Goal: Information Seeking & Learning: Learn about a topic

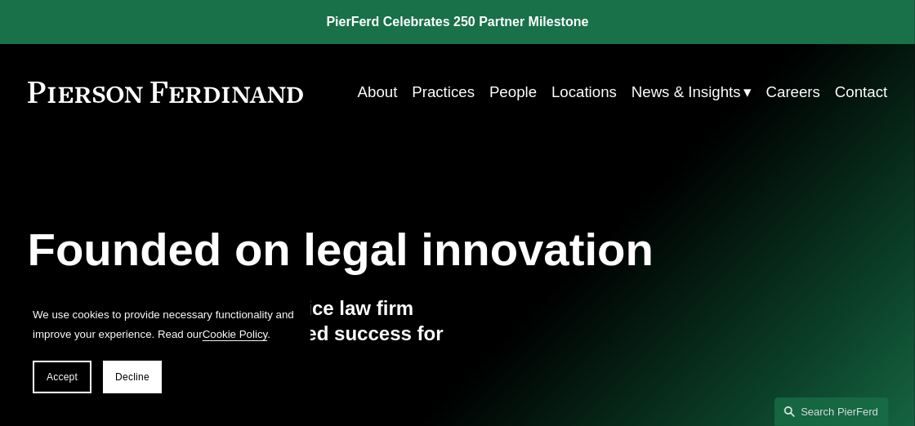
click at [507, 92] on link "People" at bounding box center [512, 92] width 47 height 30
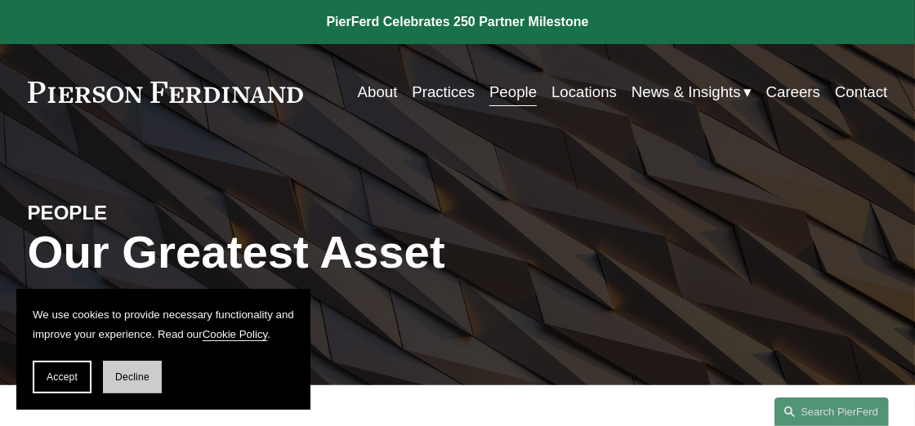
click at [136, 377] on span "Decline" at bounding box center [132, 377] width 34 height 11
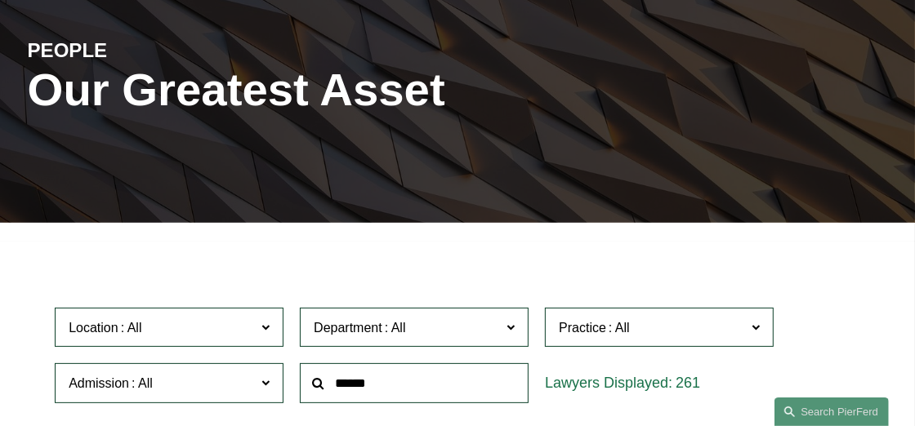
scroll to position [245, 0]
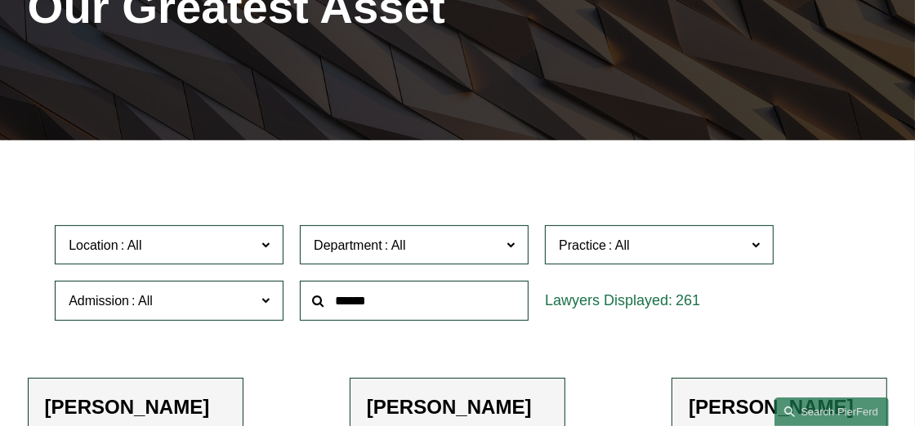
click at [270, 247] on span at bounding box center [265, 244] width 8 height 21
click at [0, 0] on link "Princeton" at bounding box center [0, 0] width 0 height 0
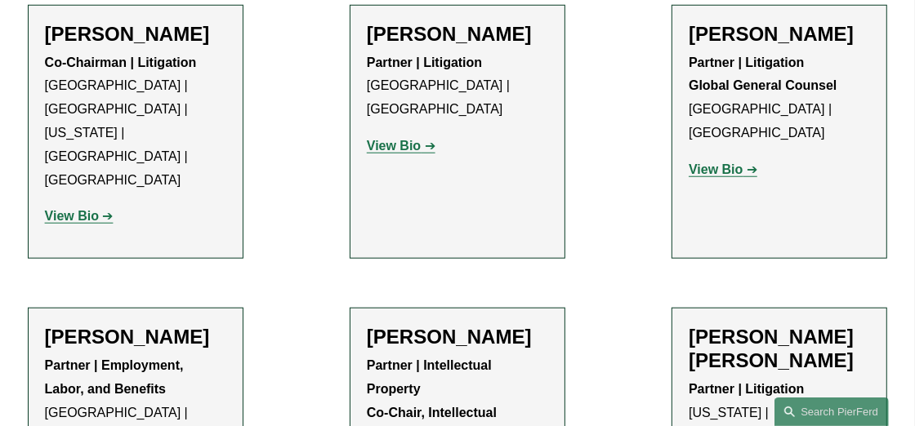
scroll to position [980, 0]
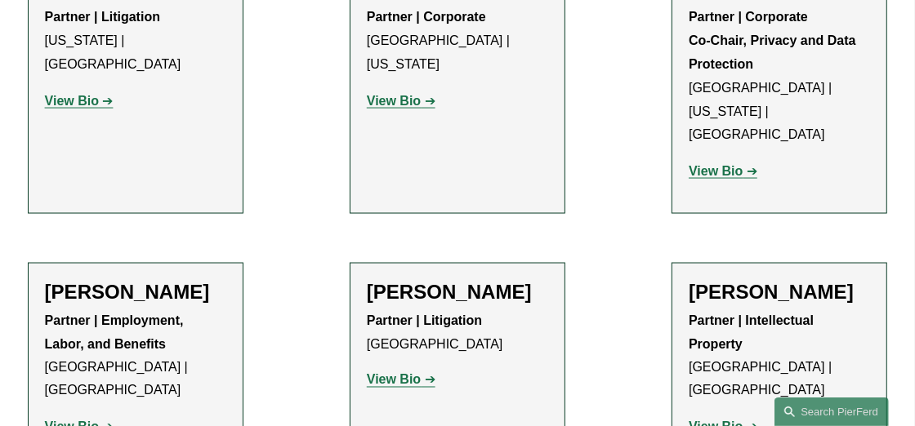
scroll to position [1551, 0]
click at [404, 373] on strong "View Bio" at bounding box center [394, 380] width 54 height 14
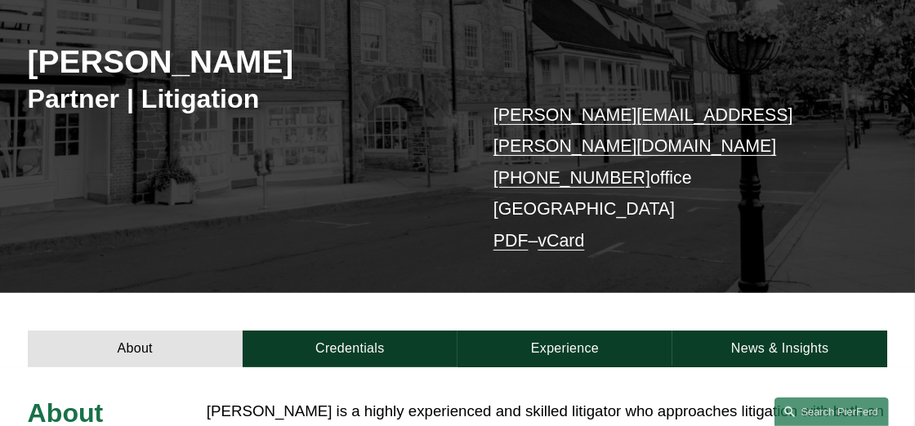
scroll to position [187, 0]
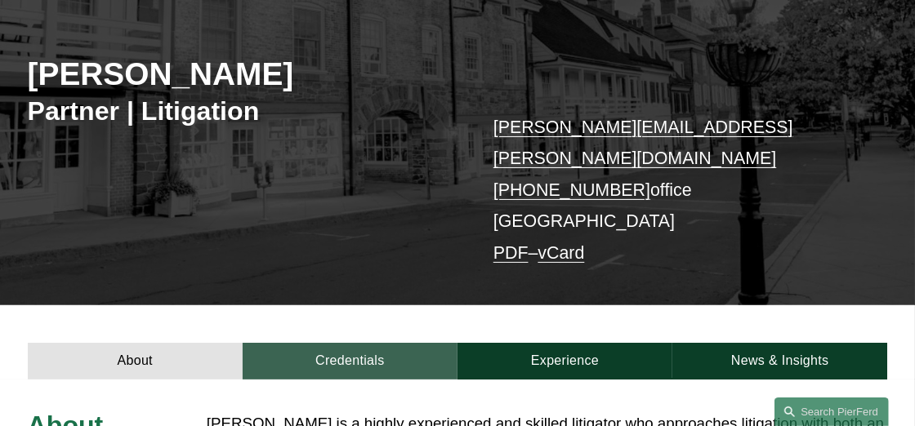
click at [364, 343] on link "Credentials" at bounding box center [350, 361] width 215 height 37
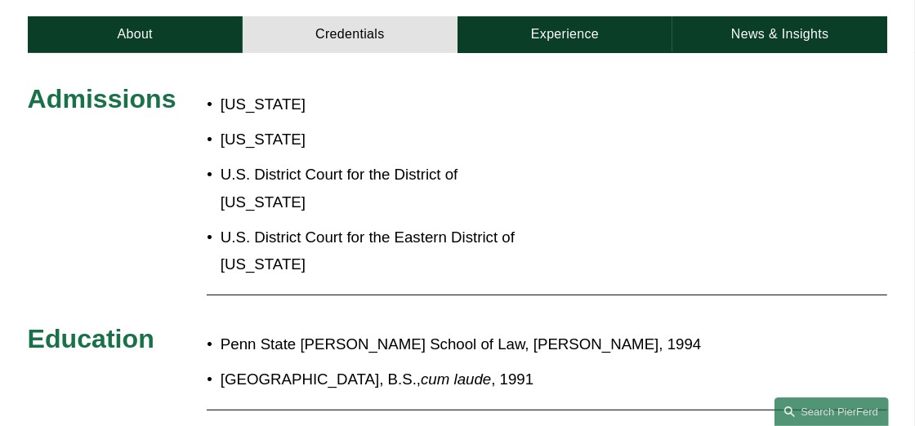
scroll to position [269, 0]
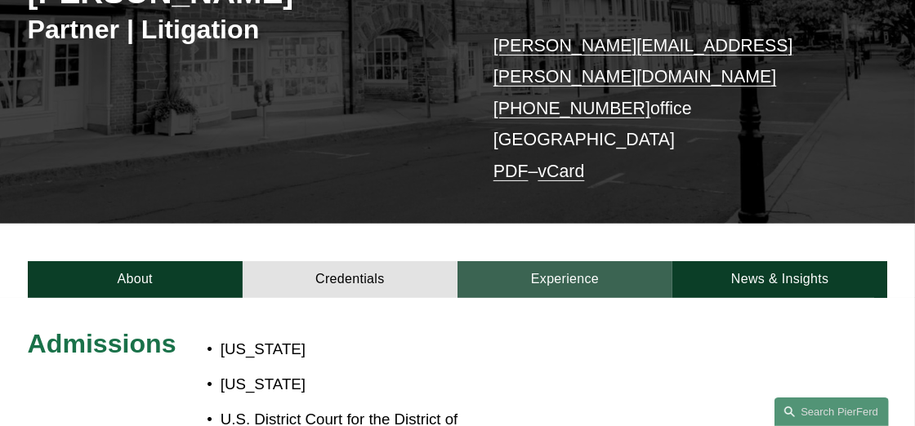
click at [573, 261] on link "Experience" at bounding box center [565, 279] width 215 height 37
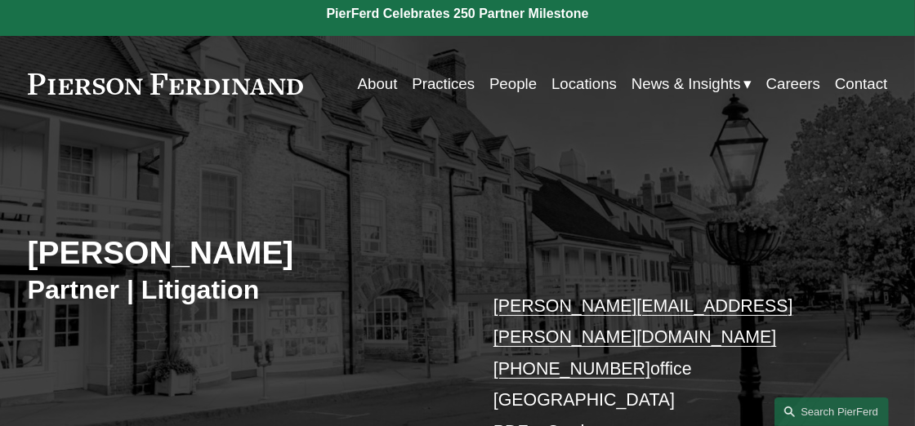
scroll to position [0, 0]
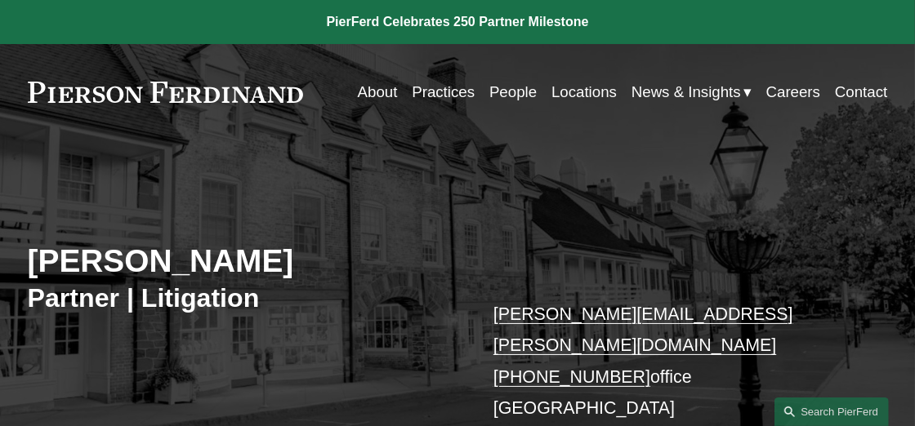
click at [511, 94] on link "People" at bounding box center [512, 92] width 47 height 30
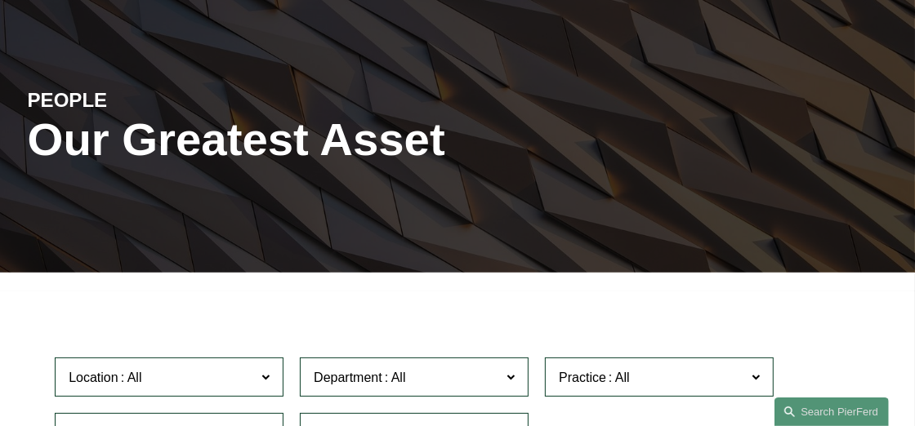
scroll to position [163, 0]
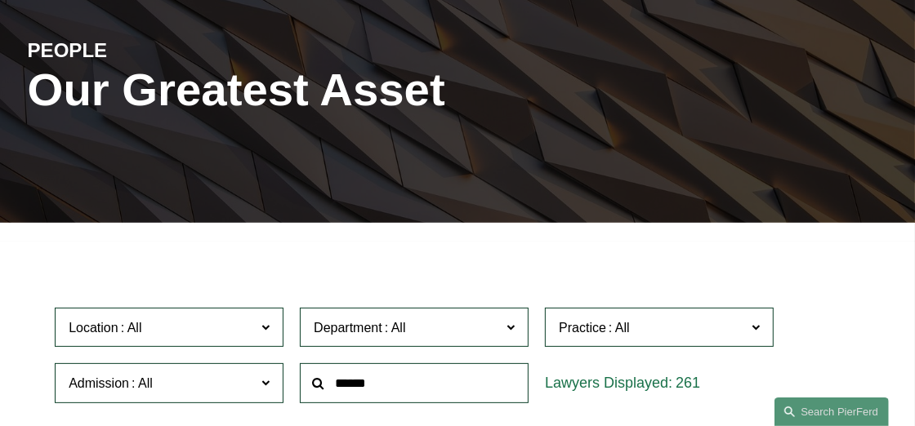
click at [270, 329] on span at bounding box center [265, 326] width 8 height 21
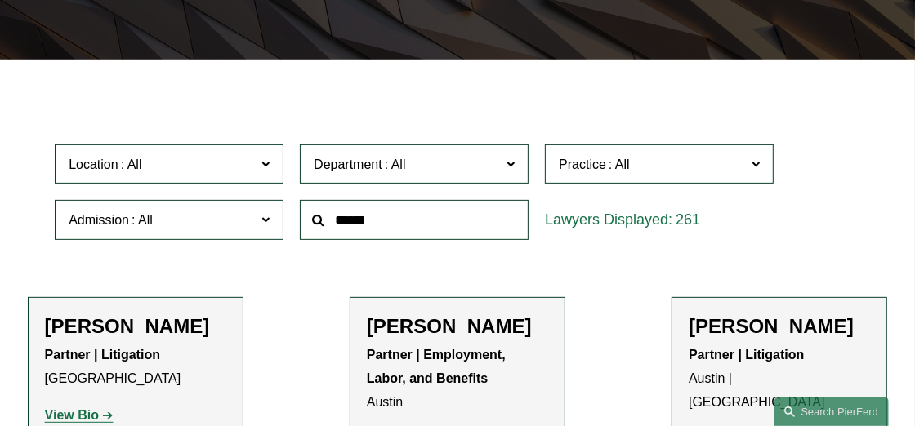
scroll to position [245, 0]
click at [0, 0] on link "[GEOGRAPHIC_DATA]" at bounding box center [0, 0] width 0 height 0
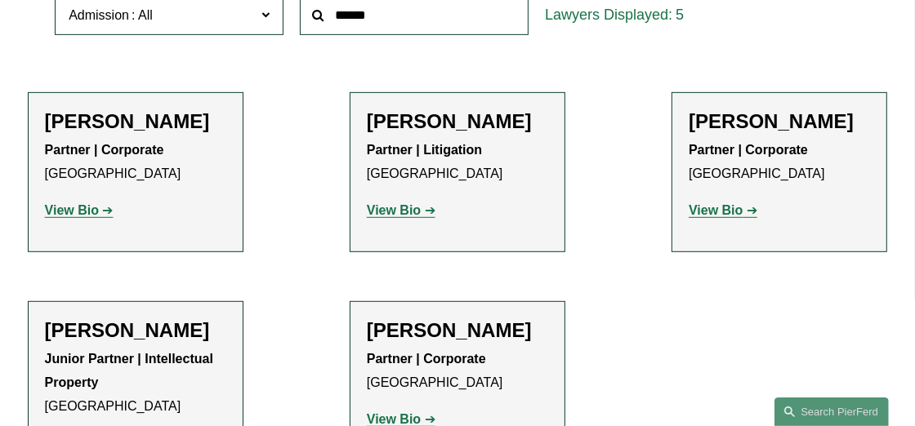
scroll to position [539, 0]
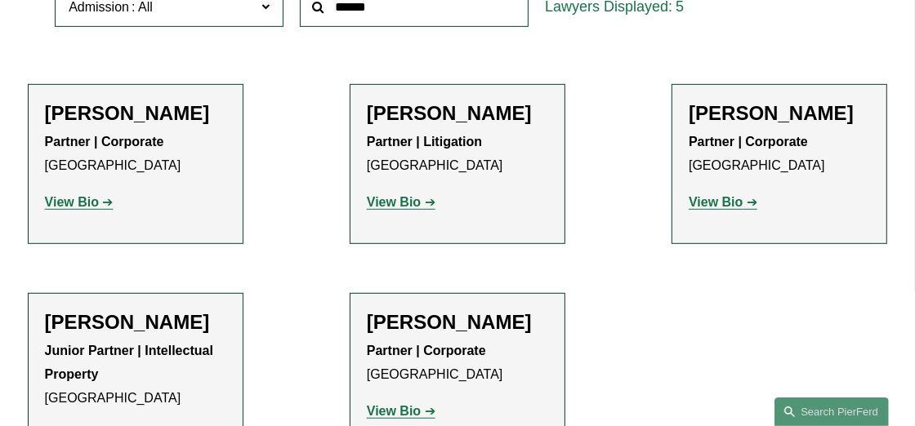
click at [392, 209] on strong "View Bio" at bounding box center [394, 202] width 54 height 14
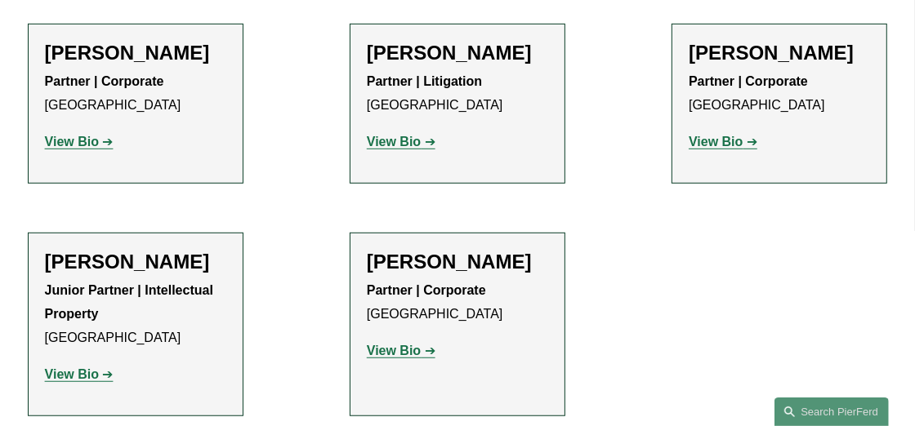
scroll to position [621, 0]
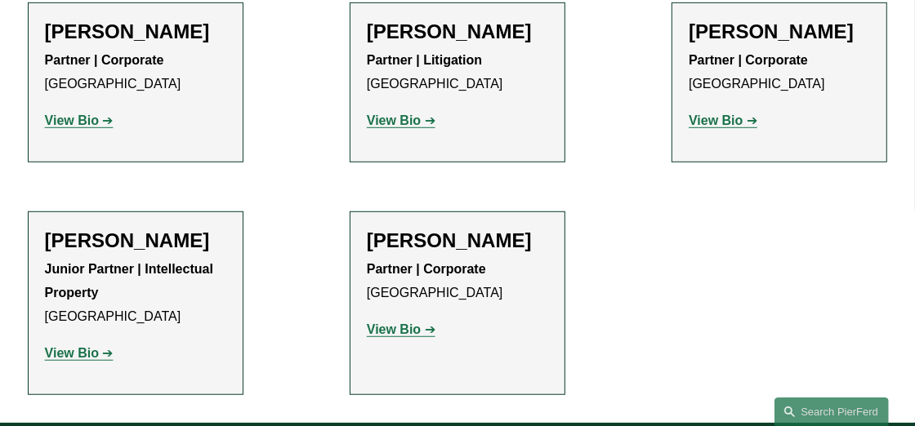
click at [74, 124] on strong "View Bio" at bounding box center [72, 121] width 54 height 14
